Goal: Task Accomplishment & Management: Manage account settings

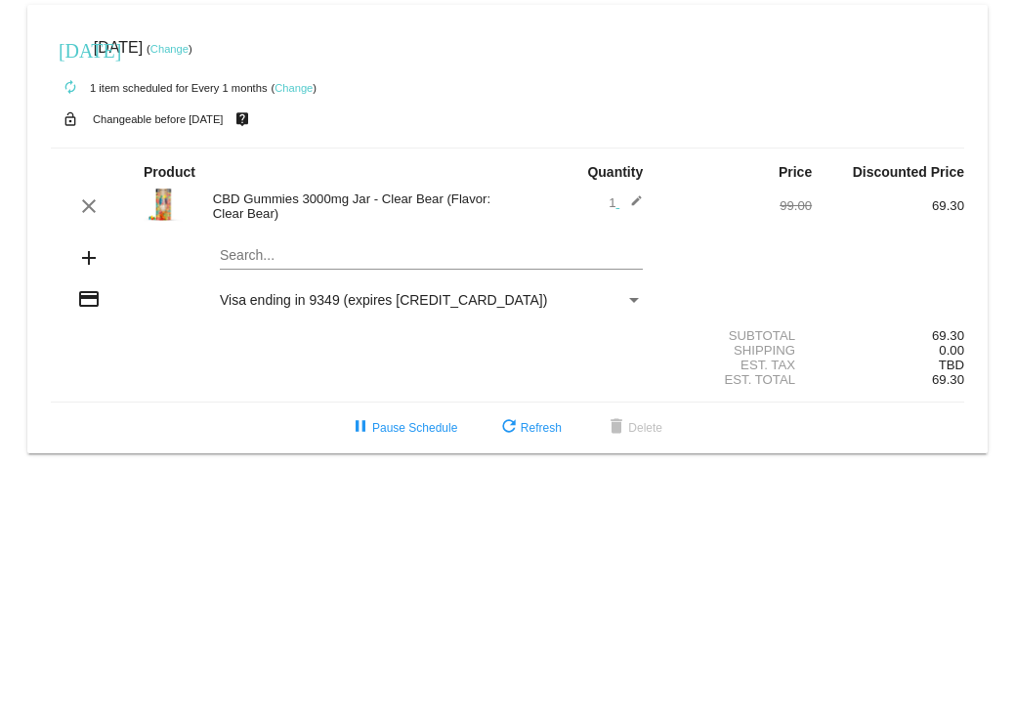
click at [301, 88] on link "Change" at bounding box center [293, 88] width 38 height 12
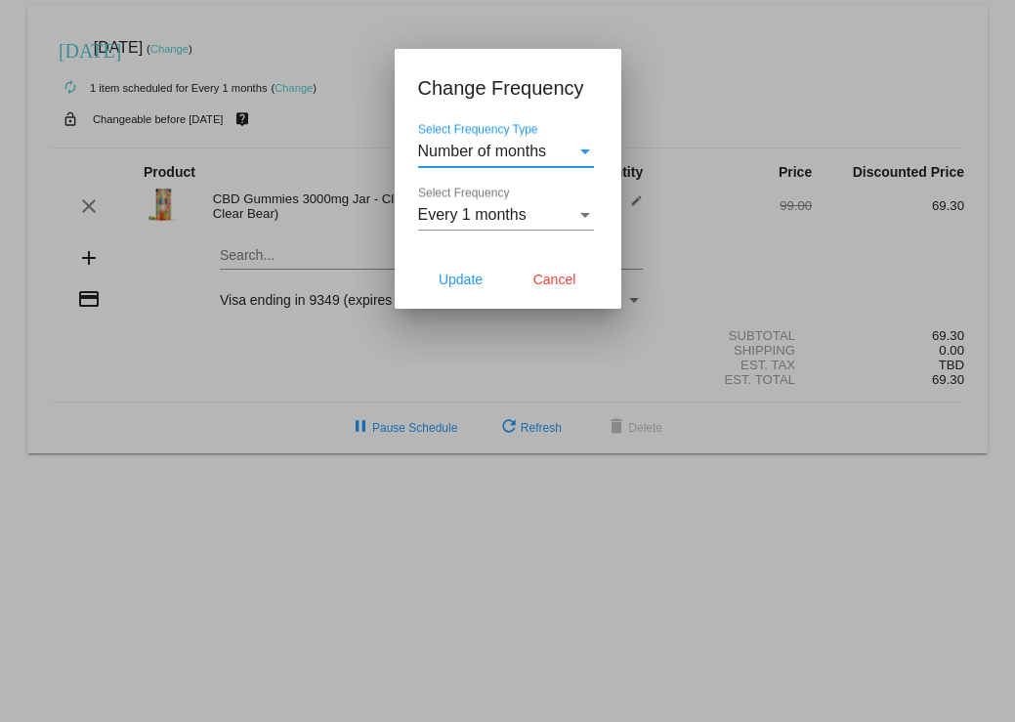
click at [582, 217] on div "Select Frequency" at bounding box center [585, 215] width 10 height 5
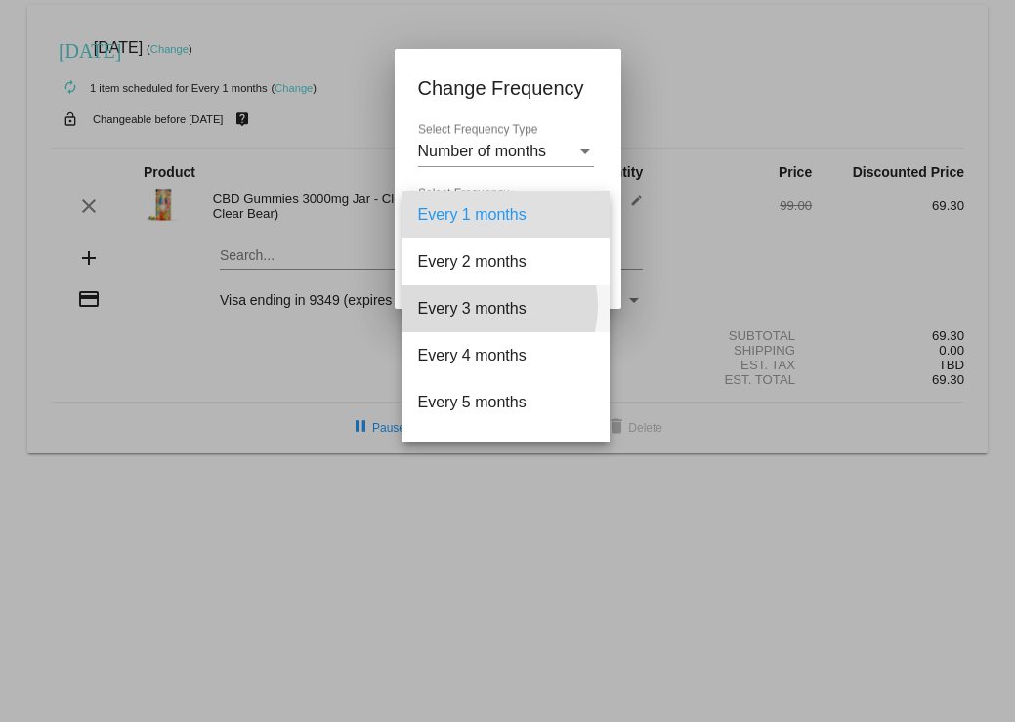
click at [489, 306] on span "Every 3 months" at bounding box center [506, 308] width 176 height 47
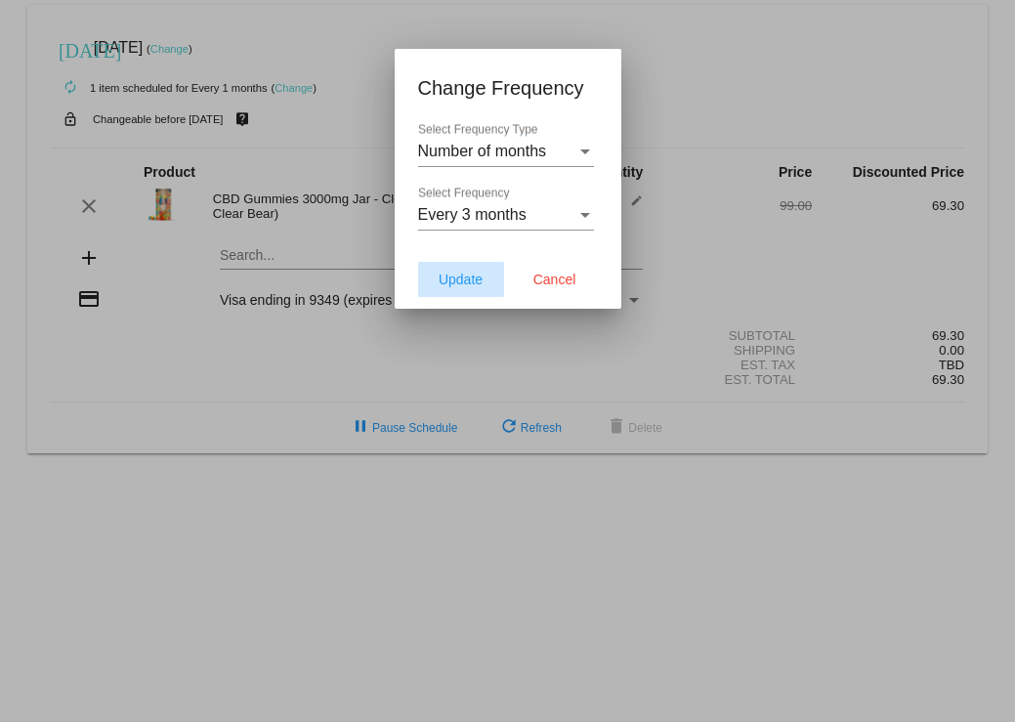
click at [456, 279] on span "Update" at bounding box center [460, 279] width 44 height 16
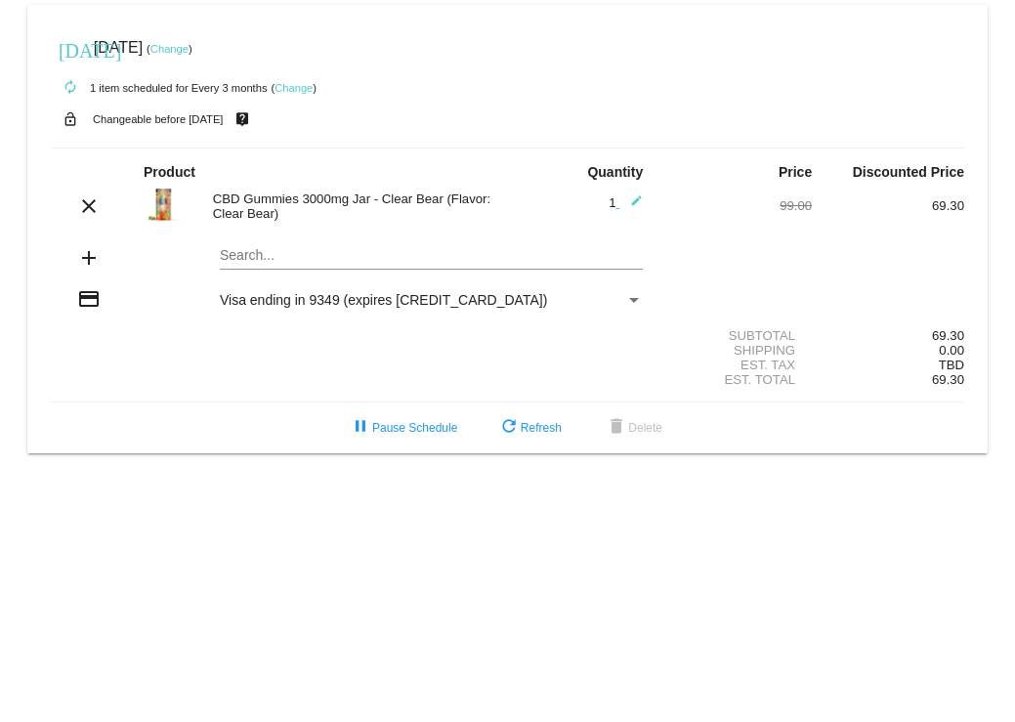
click at [188, 49] on link "Change" at bounding box center [169, 49] width 38 height 12
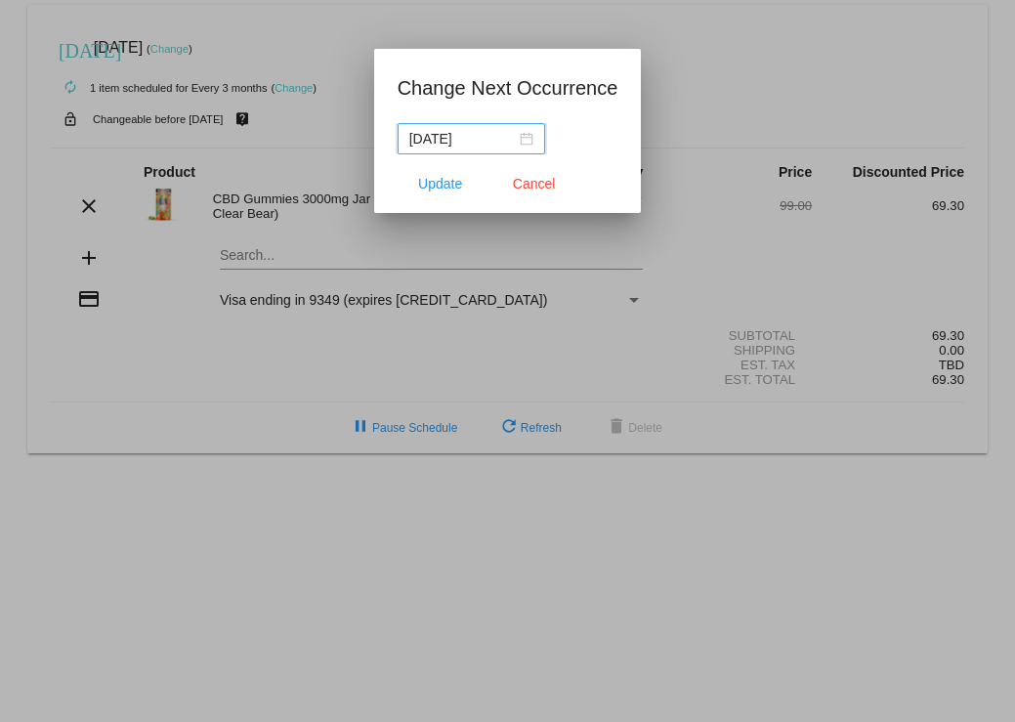
click at [528, 143] on div "[DATE]" at bounding box center [471, 138] width 124 height 21
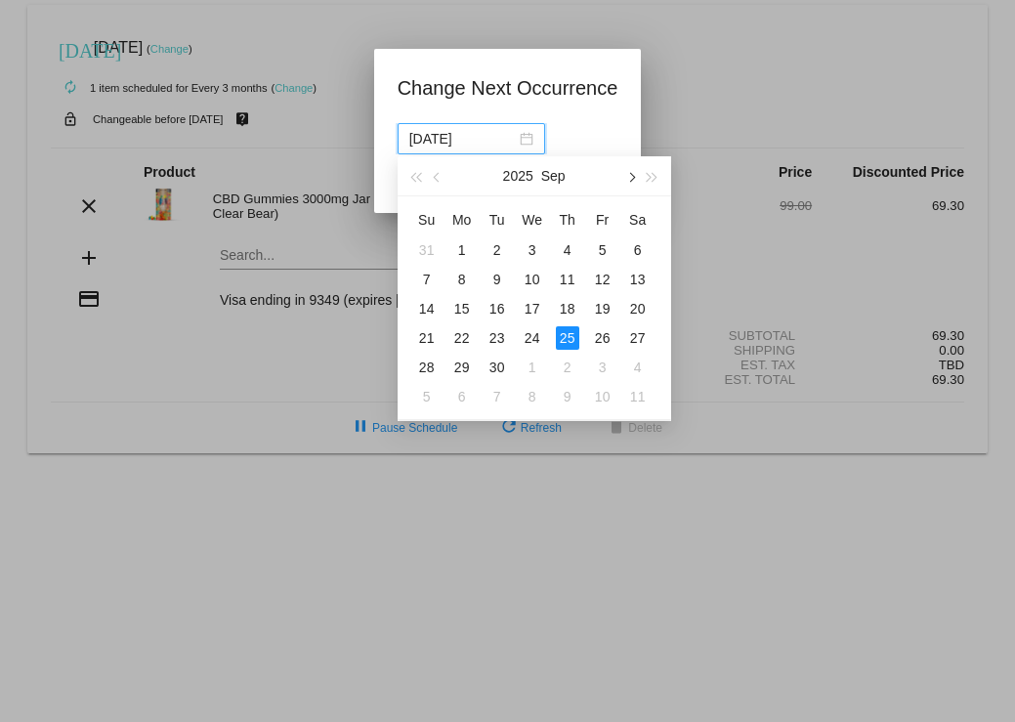
click at [633, 178] on span "button" at bounding box center [630, 178] width 10 height 10
click at [628, 178] on span "button" at bounding box center [630, 178] width 10 height 10
click at [496, 366] on div "25" at bounding box center [496, 366] width 23 height 23
type input "[DATE]"
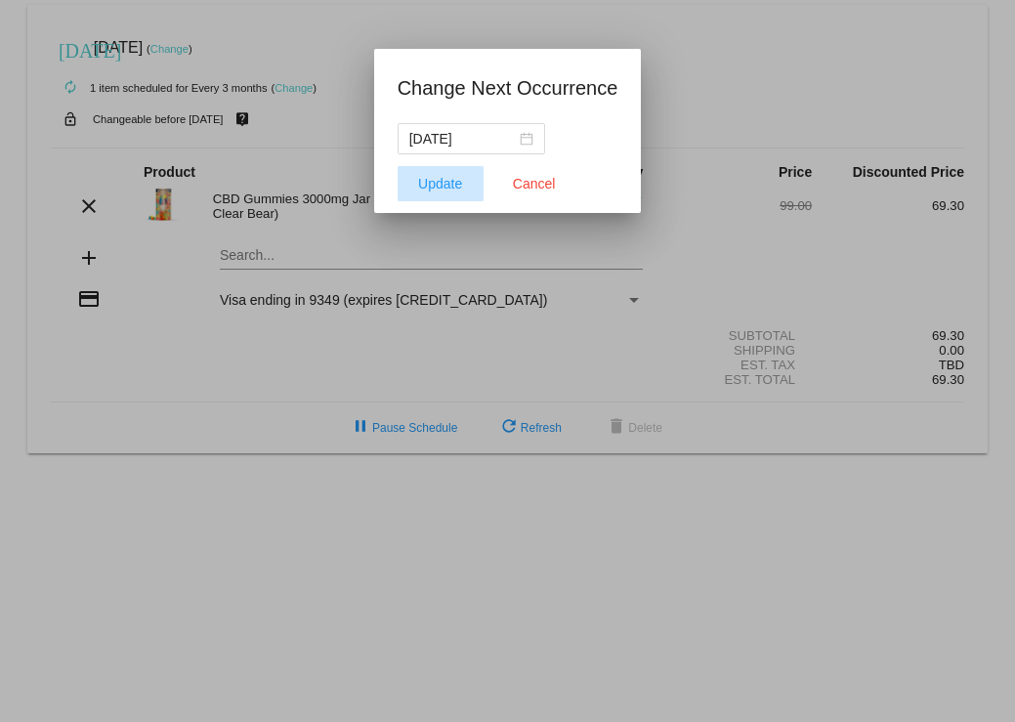
click at [453, 185] on span "Update" at bounding box center [440, 184] width 44 height 16
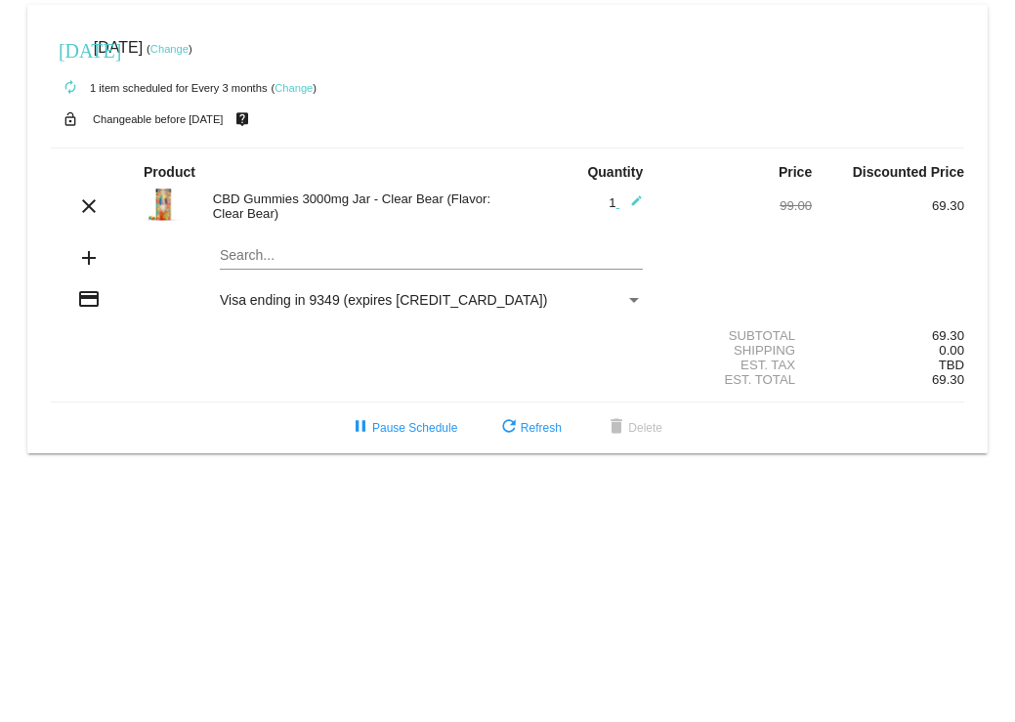
click at [464, 521] on body "[DATE] [DATE] ( Change ) autorenew 1 item scheduled for Every 3 months ( Change…" at bounding box center [507, 361] width 1015 height 722
click at [188, 50] on link "Change" at bounding box center [169, 49] width 38 height 12
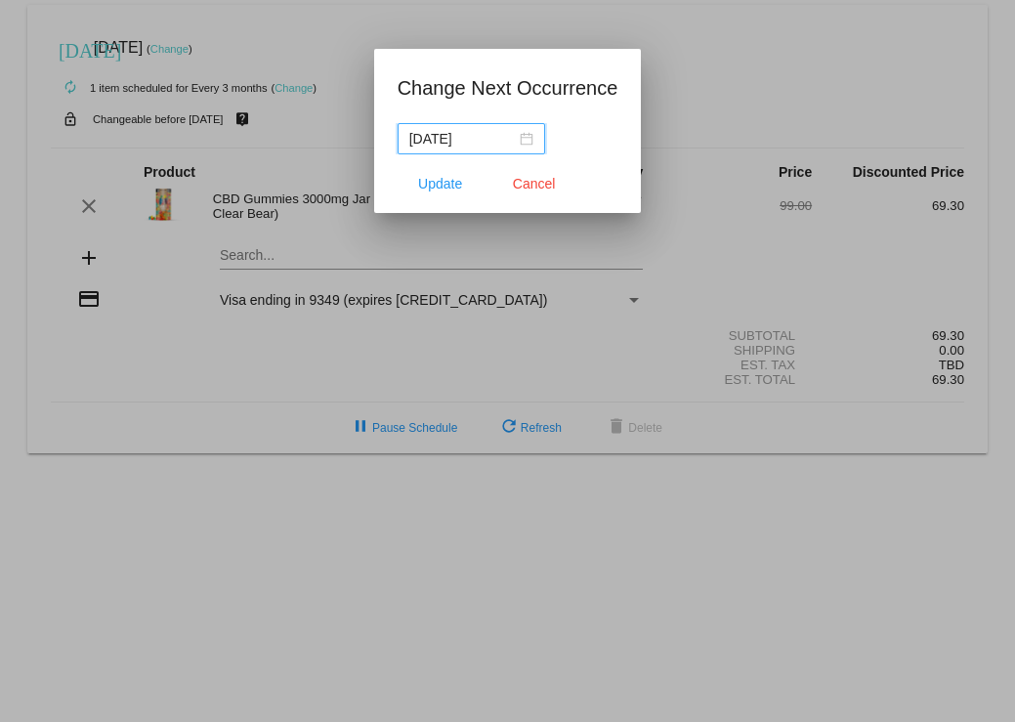
click at [524, 143] on div "2025-11-24" at bounding box center [471, 138] width 124 height 21
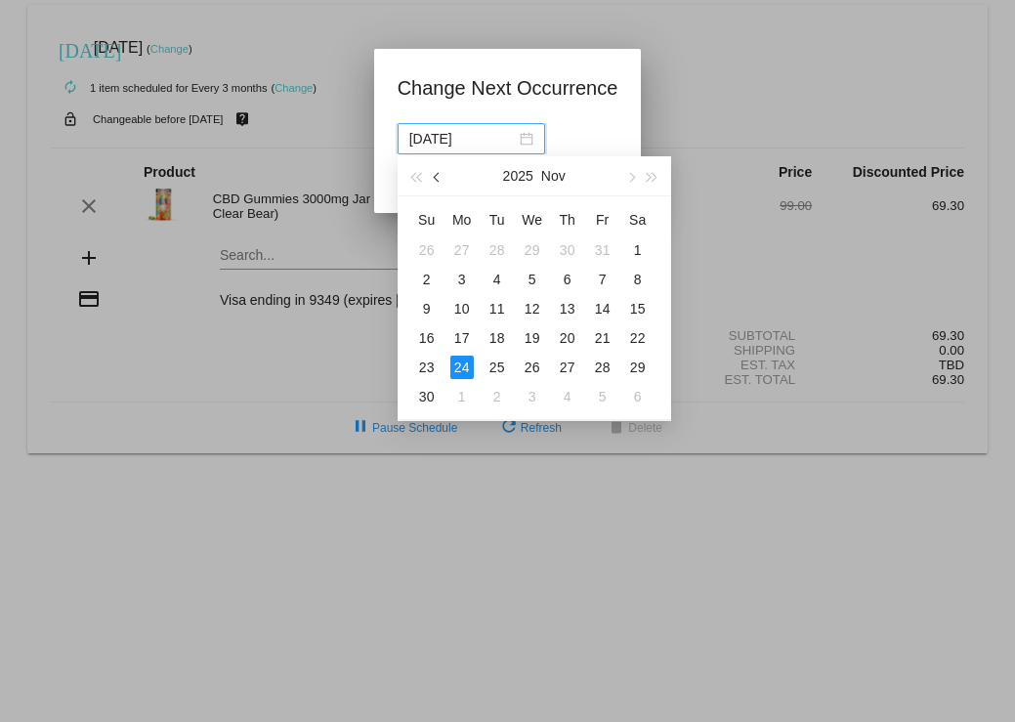
click at [433, 178] on button "button" at bounding box center [437, 175] width 21 height 39
click at [493, 366] on div "26" at bounding box center [496, 366] width 23 height 23
type input "2025-08-26"
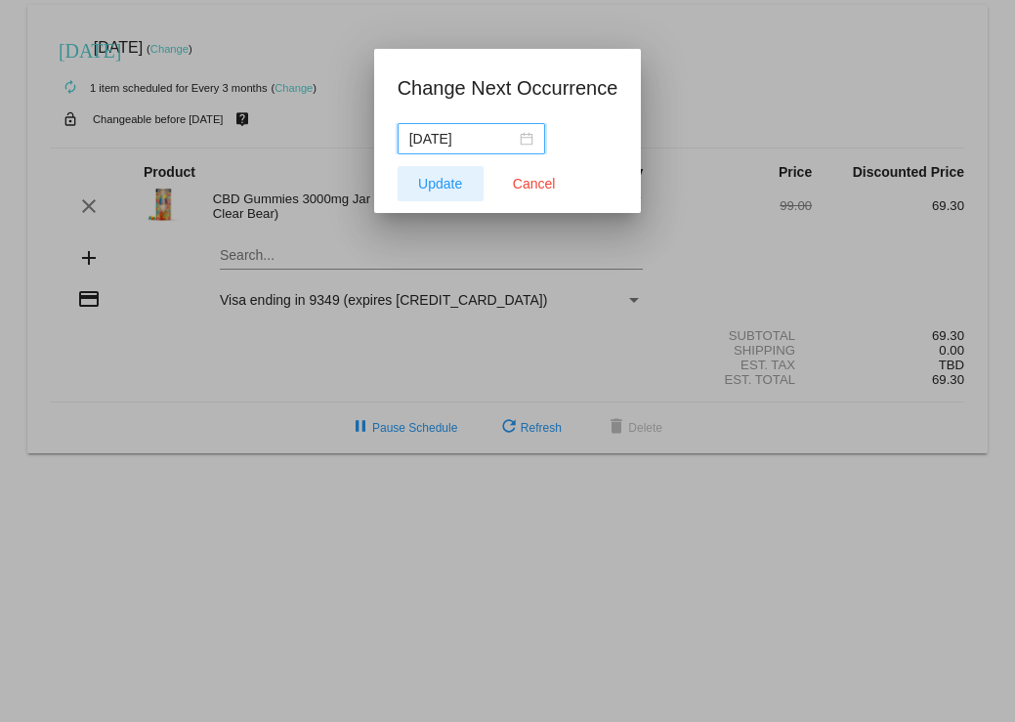
click at [436, 183] on span "Update" at bounding box center [440, 184] width 44 height 16
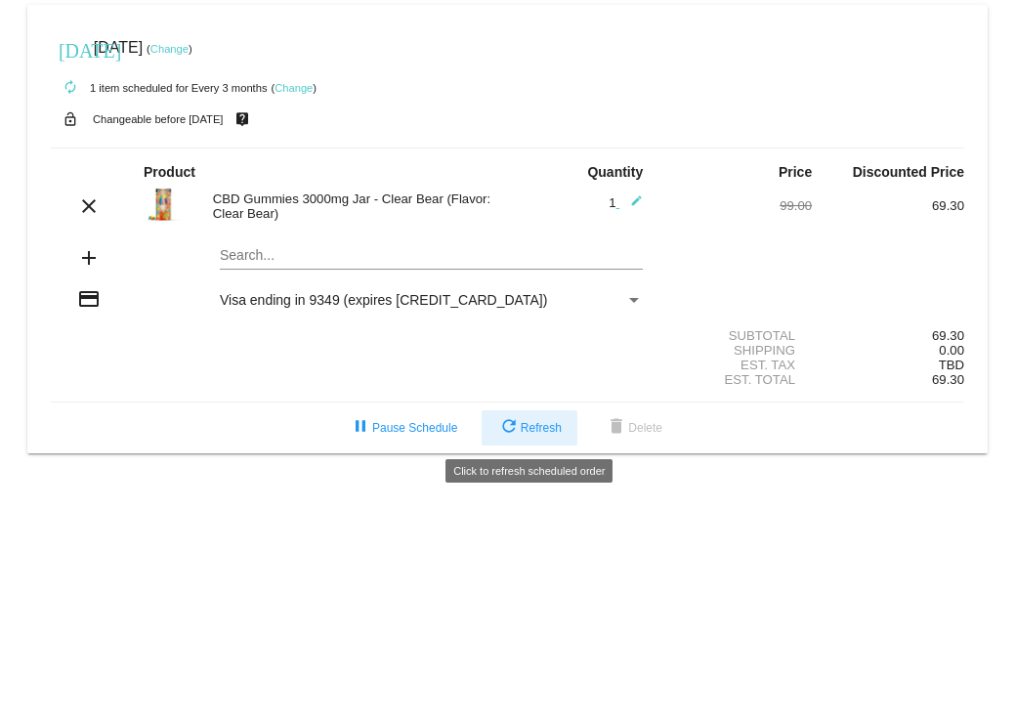
click at [535, 422] on span "refresh Refresh" at bounding box center [529, 428] width 64 height 14
click at [633, 298] on div "Payment Method" at bounding box center [634, 300] width 10 height 5
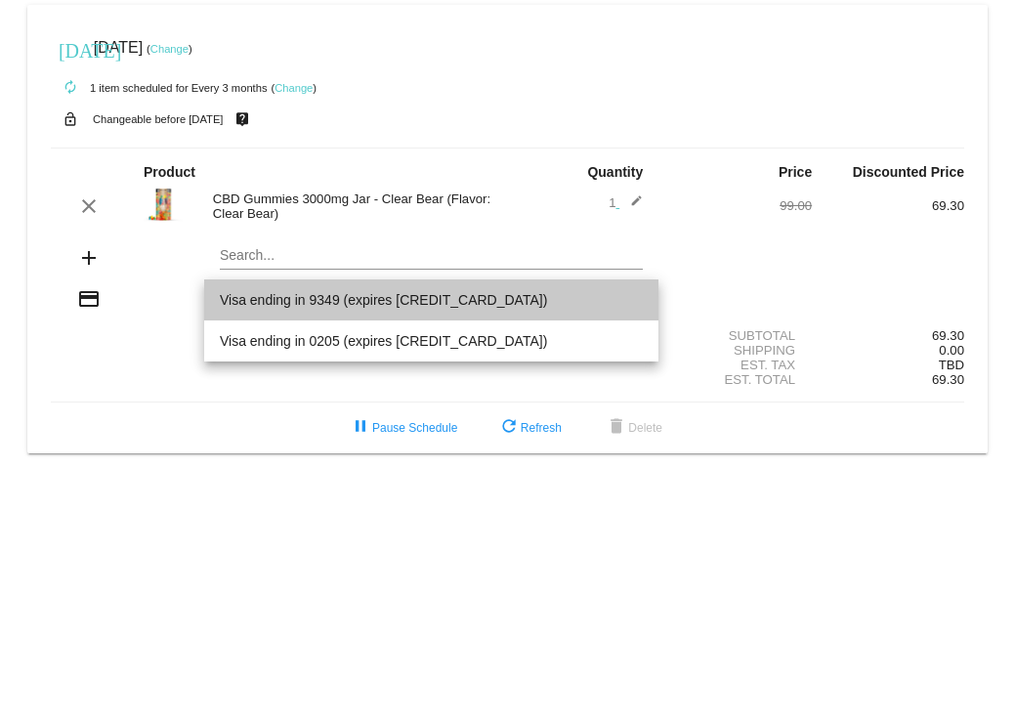
click at [392, 303] on span "Visa ending in 9349 (expires [CREDIT_CARD_DATA])" at bounding box center [431, 299] width 423 height 41
